Goal: Information Seeking & Learning: Learn about a topic

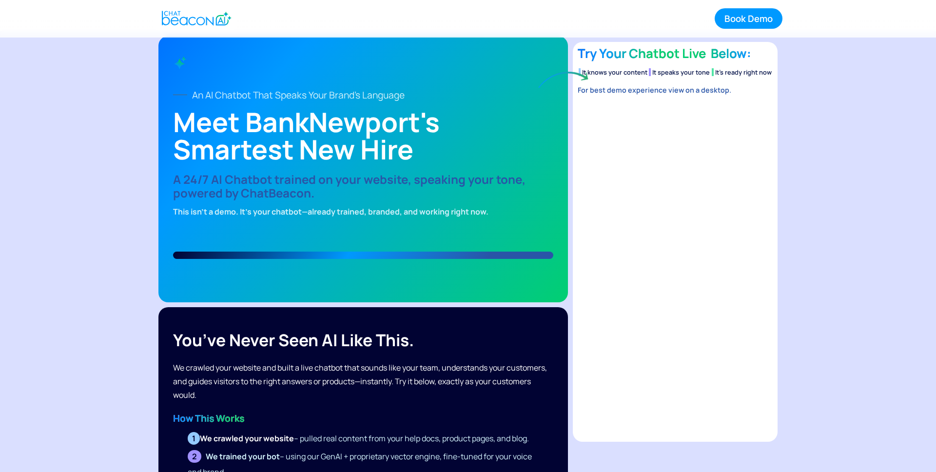
scroll to position [6, 0]
click at [329, 11] on div "Book Demo Get Started" at bounding box center [468, 18] width 629 height 37
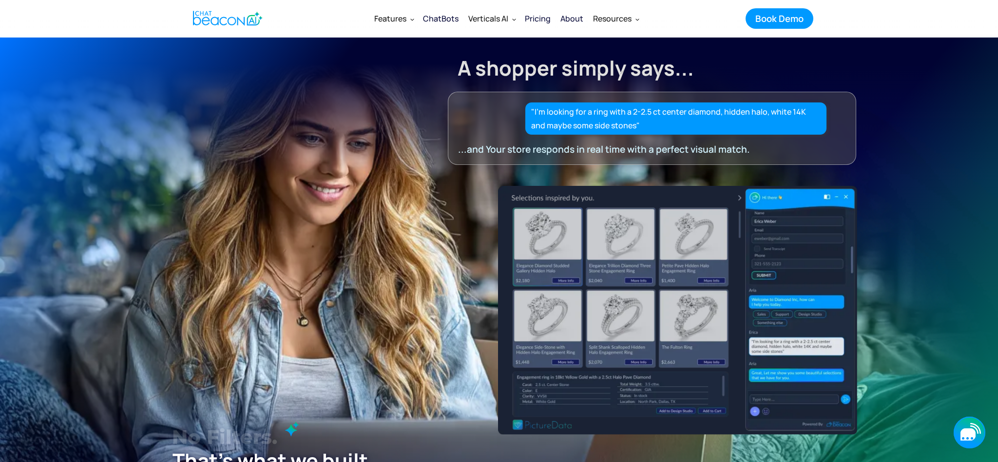
click at [963, 432] on icon "button" at bounding box center [968, 434] width 15 height 12
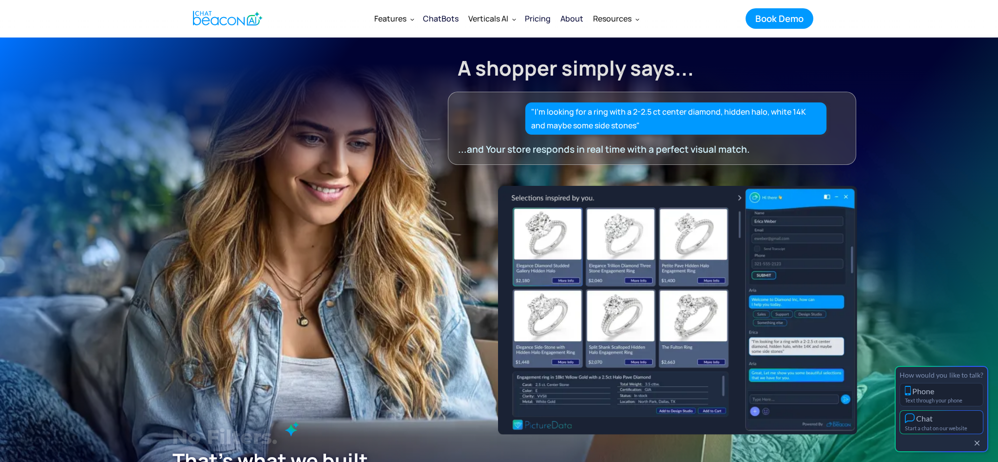
click at [948, 426] on div "Start a chat on our website" at bounding box center [941, 428] width 73 height 6
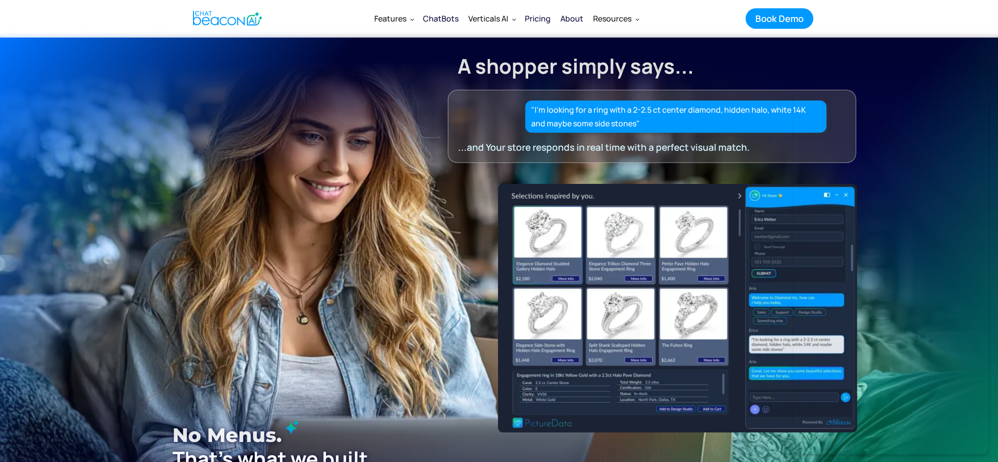
scroll to position [3, 0]
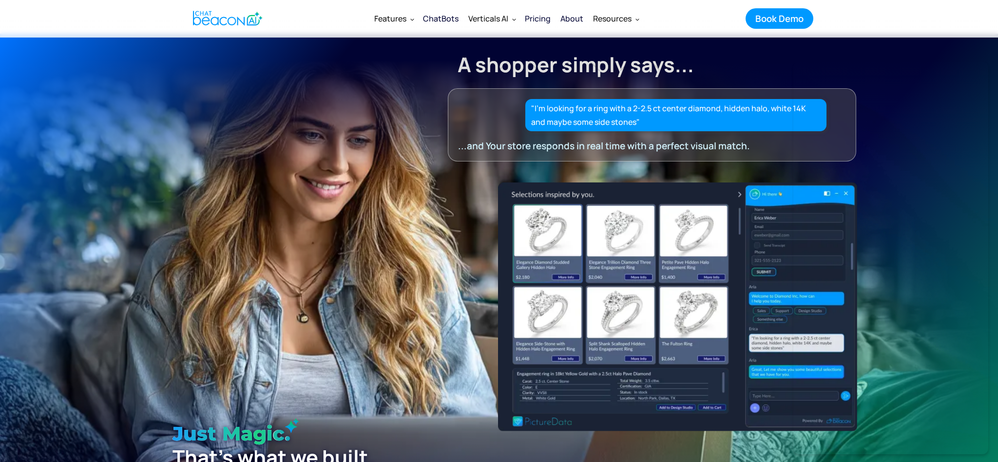
click at [245, 357] on div "No filters. No menus. Just magic. No filters. No Menus. Just Magic. Just Magic.…" at bounding box center [499, 360] width 770 height 377
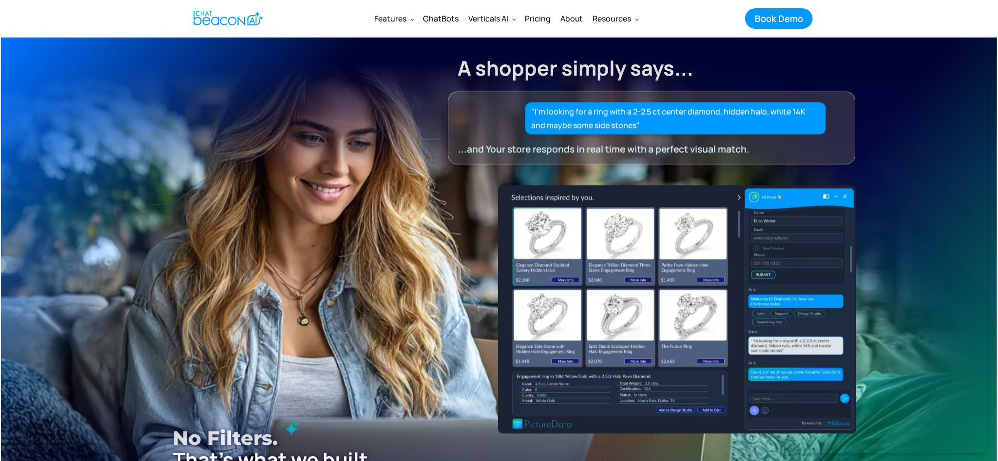
scroll to position [1, 0]
